Goal: Navigation & Orientation: Find specific page/section

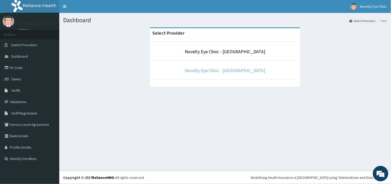
click at [215, 71] on link "Novelty Eye Clinic - [GEOGRAPHIC_DATA]" at bounding box center [225, 70] width 80 height 6
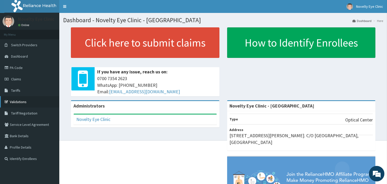
click at [21, 101] on link "Validations" at bounding box center [29, 101] width 59 height 11
